Goal: Find specific page/section: Find specific page/section

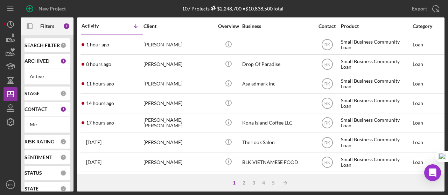
click at [40, 47] on b "SEARCH FILTER" at bounding box center [41, 46] width 35 height 6
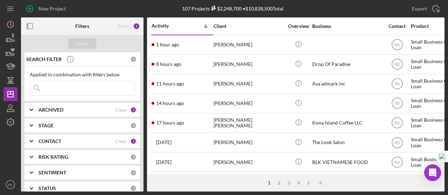
click at [50, 86] on input at bounding box center [82, 88] width 104 height 14
paste input "Ambitious Ales LLC"
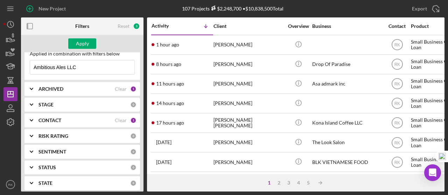
scroll to position [23, 0]
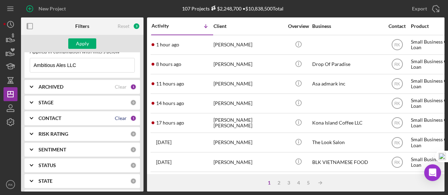
type input "Ambitious Ales LLC"
click at [119, 118] on div "Clear" at bounding box center [121, 119] width 12 height 6
drag, startPoint x: 52, startPoint y: 117, endPoint x: 55, endPoint y: 123, distance: 6.0
click at [53, 117] on b "CONTACT" at bounding box center [49, 119] width 23 height 6
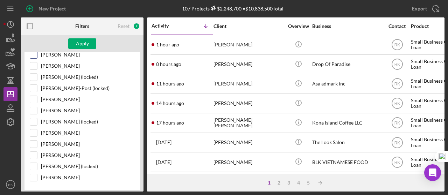
scroll to position [385, 0]
click at [36, 107] on input "[PERSON_NAME]" at bounding box center [33, 110] width 7 height 7
checkbox input "true"
click at [87, 44] on div "Apply" at bounding box center [82, 43] width 13 height 10
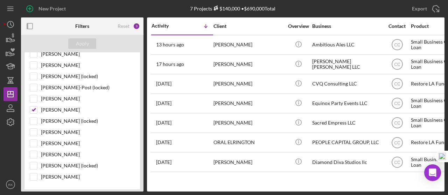
drag, startPoint x: 29, startPoint y: 26, endPoint x: 51, endPoint y: 39, distance: 25.9
click at [29, 27] on icon "button" at bounding box center [30, 27] width 16 height 16
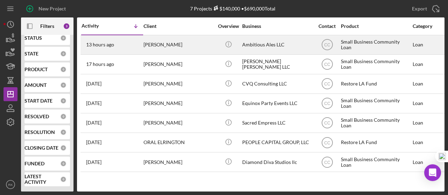
click at [262, 47] on div "Ambitious Ales LLC" at bounding box center [277, 45] width 70 height 19
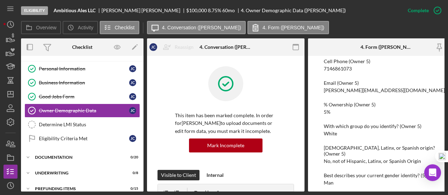
scroll to position [24, 0]
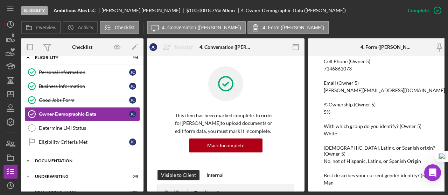
click at [60, 159] on div "Documentation" at bounding box center [85, 161] width 100 height 4
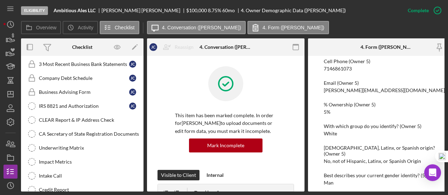
scroll to position [314, 0]
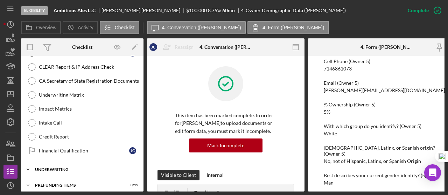
drag, startPoint x: 65, startPoint y: 163, endPoint x: 115, endPoint y: 154, distance: 50.7
click at [66, 168] on div "Underwriting" at bounding box center [78, 170] width 86 height 4
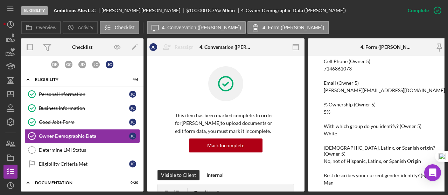
scroll to position [0, 0]
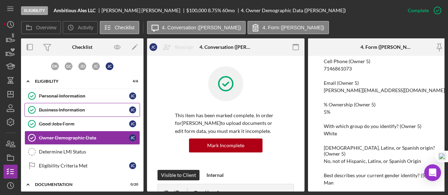
click at [62, 110] on div "Business Information" at bounding box center [84, 110] width 90 height 6
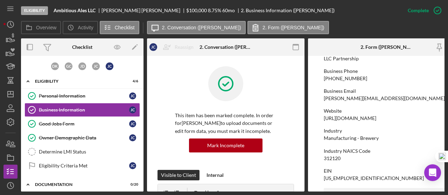
scroll to position [105, 0]
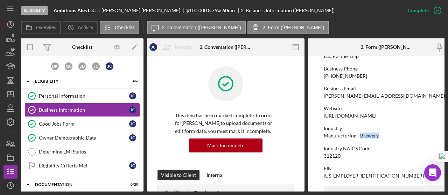
drag, startPoint x: 359, startPoint y: 136, endPoint x: 379, endPoint y: 135, distance: 19.6
click at [379, 135] on div "Industry Manufacturing - Brewery" at bounding box center [386, 132] width 126 height 13
drag, startPoint x: 371, startPoint y: 137, endPoint x: 367, endPoint y: 143, distance: 6.3
drag, startPoint x: 324, startPoint y: 136, endPoint x: 363, endPoint y: 137, distance: 39.5
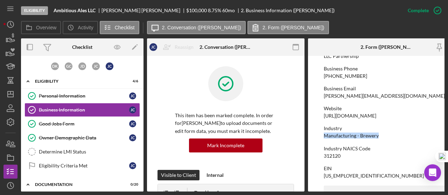
click at [383, 136] on div "Industry Manufacturing - Brewery" at bounding box center [386, 132] width 126 height 13
copy div "Manufacturing - Brewery"
click at [15, 94] on icon "Icon/Dashboard" at bounding box center [10, 94] width 17 height 17
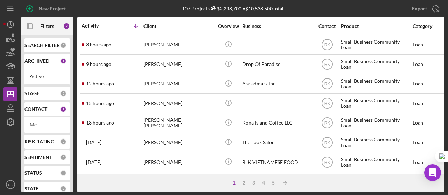
click at [40, 110] on b "CONTACT" at bounding box center [35, 110] width 23 height 6
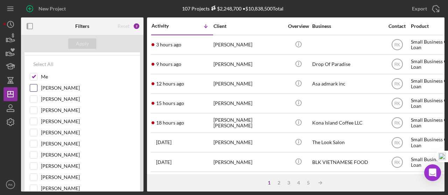
scroll to position [93, 0]
click at [34, 79] on input "Me" at bounding box center [33, 77] width 7 height 7
checkbox input "false"
click at [35, 144] on input "[PERSON_NAME]" at bounding box center [33, 144] width 7 height 7
checkbox input "true"
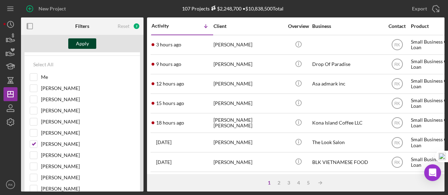
click at [87, 44] on div "Apply" at bounding box center [82, 43] width 13 height 10
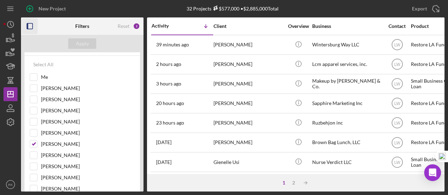
click at [30, 27] on icon "button" at bounding box center [30, 27] width 16 height 16
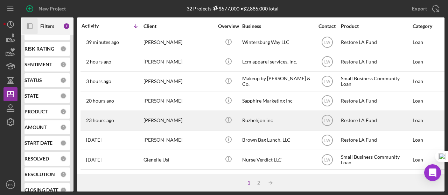
scroll to position [0, 0]
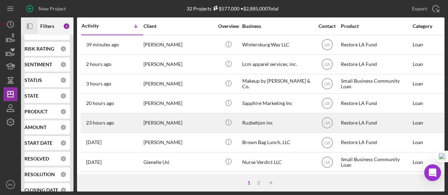
click at [186, 124] on div "[PERSON_NAME]" at bounding box center [178, 123] width 70 height 19
